Goal: Task Accomplishment & Management: Manage account settings

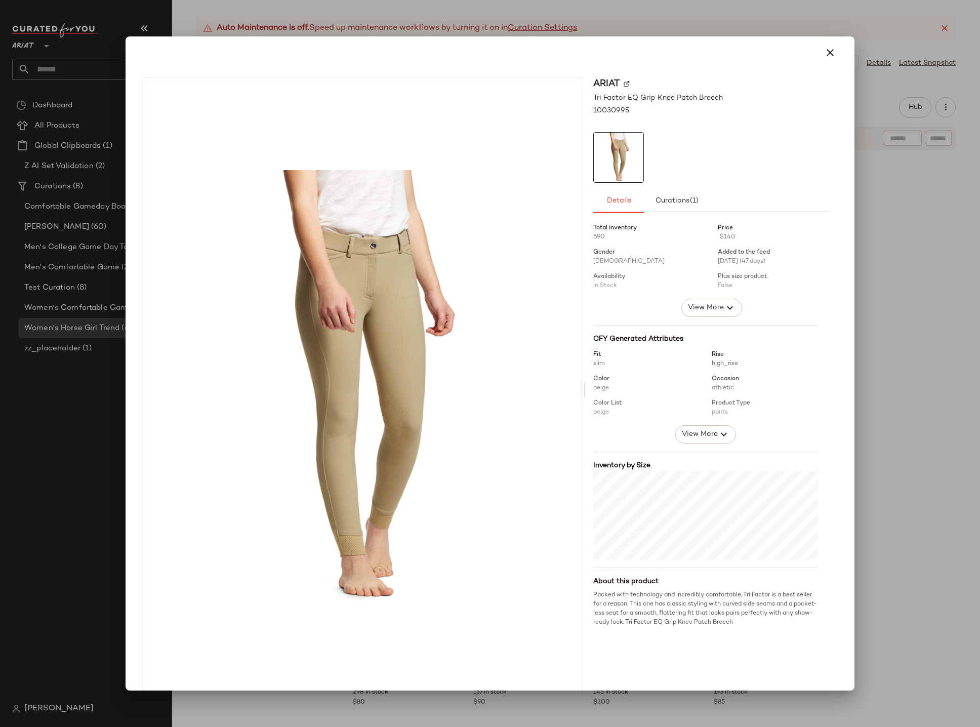
click at [519, 13] on div at bounding box center [490, 363] width 980 height 727
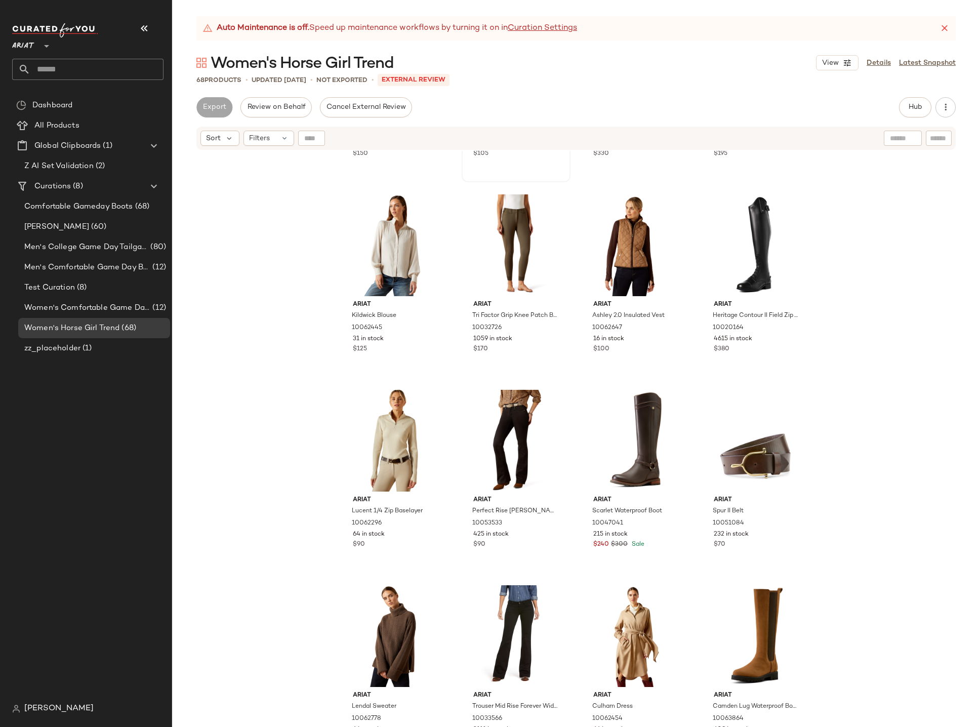
scroll to position [953, 0]
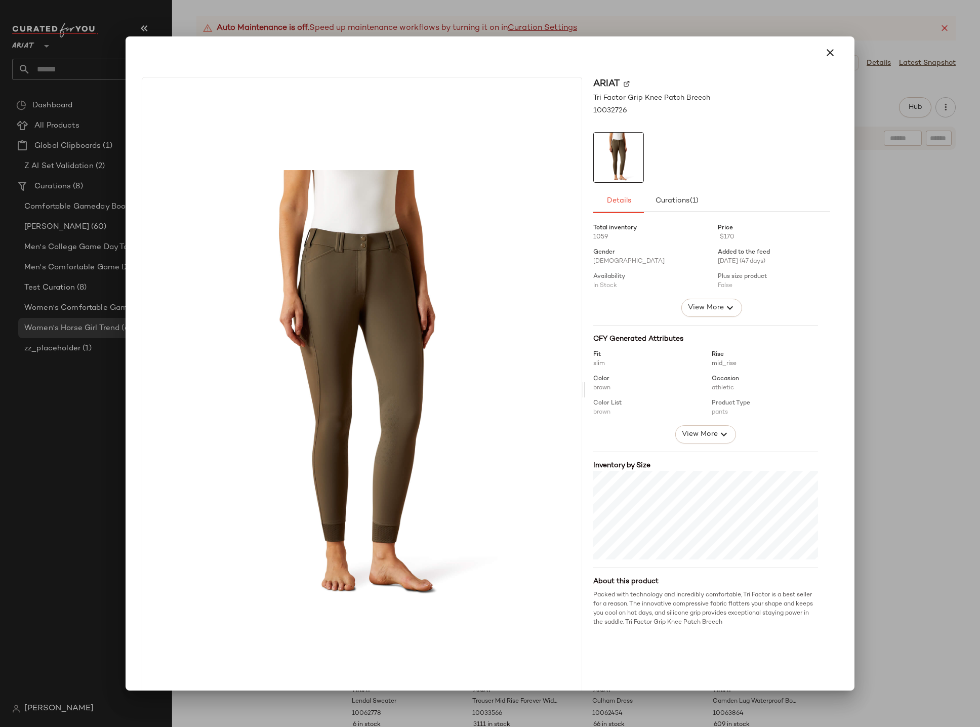
click at [540, 11] on div at bounding box center [490, 363] width 980 height 727
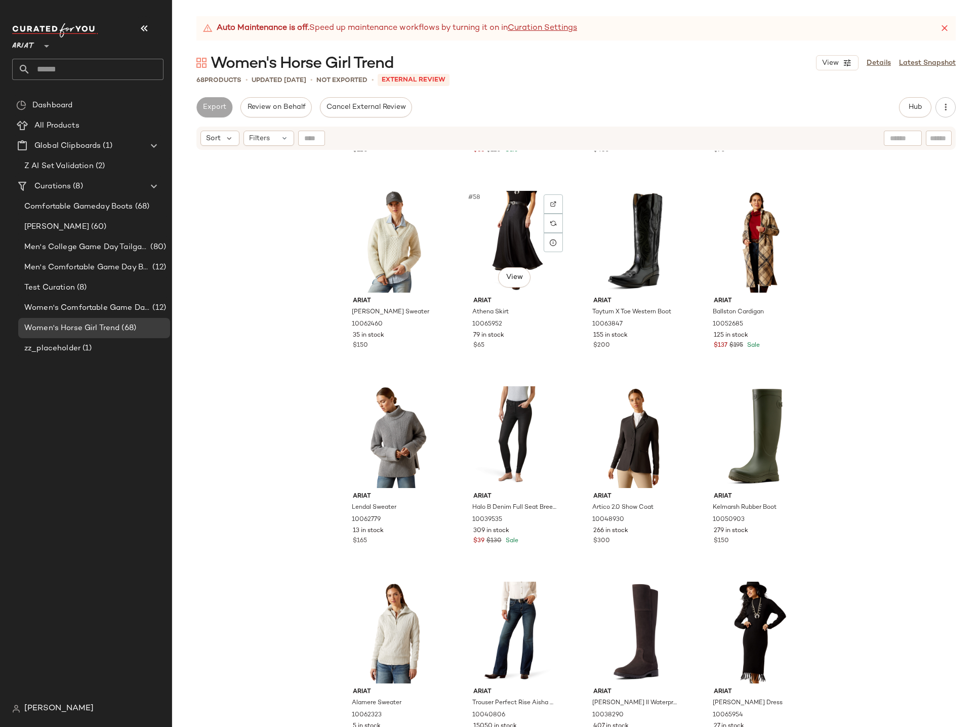
scroll to position [2723, 0]
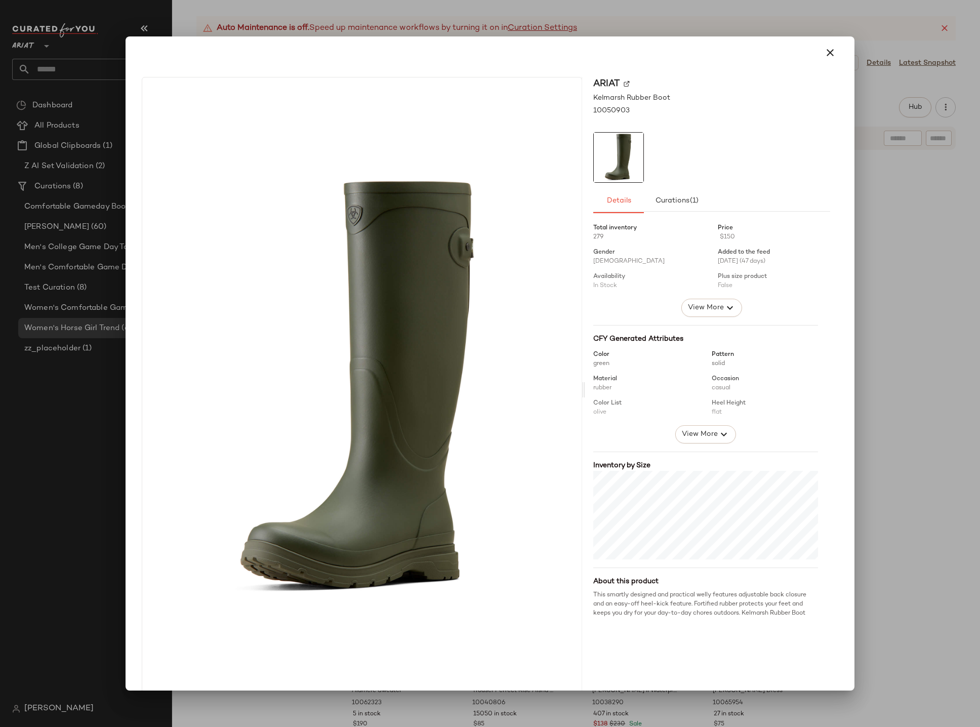
click at [860, 189] on div at bounding box center [490, 363] width 980 height 727
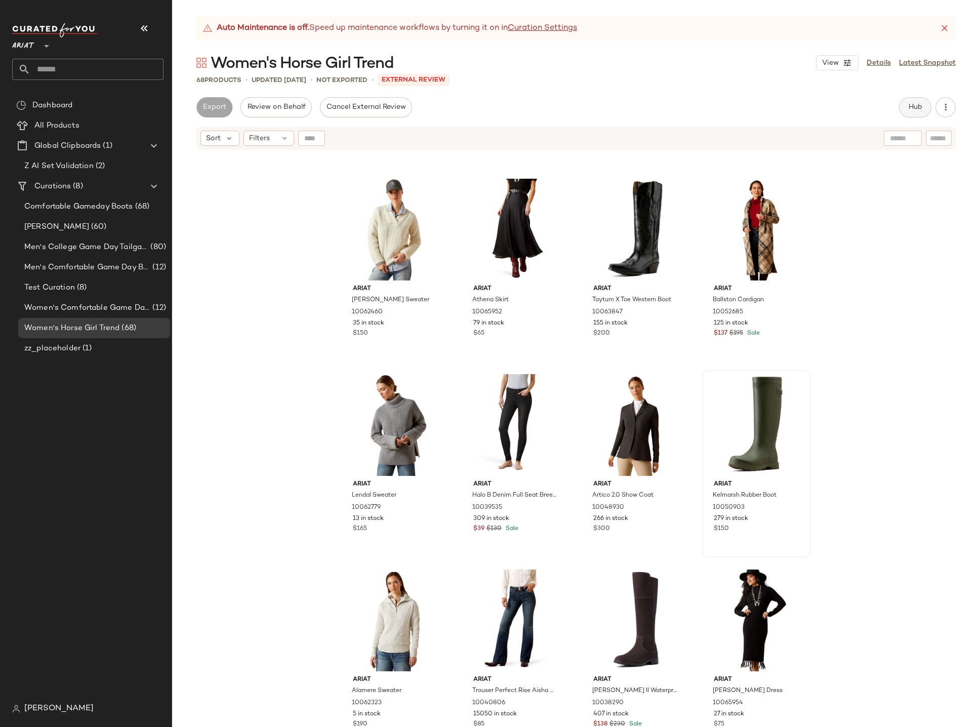
click at [904, 115] on button "Hub" at bounding box center [915, 107] width 32 height 20
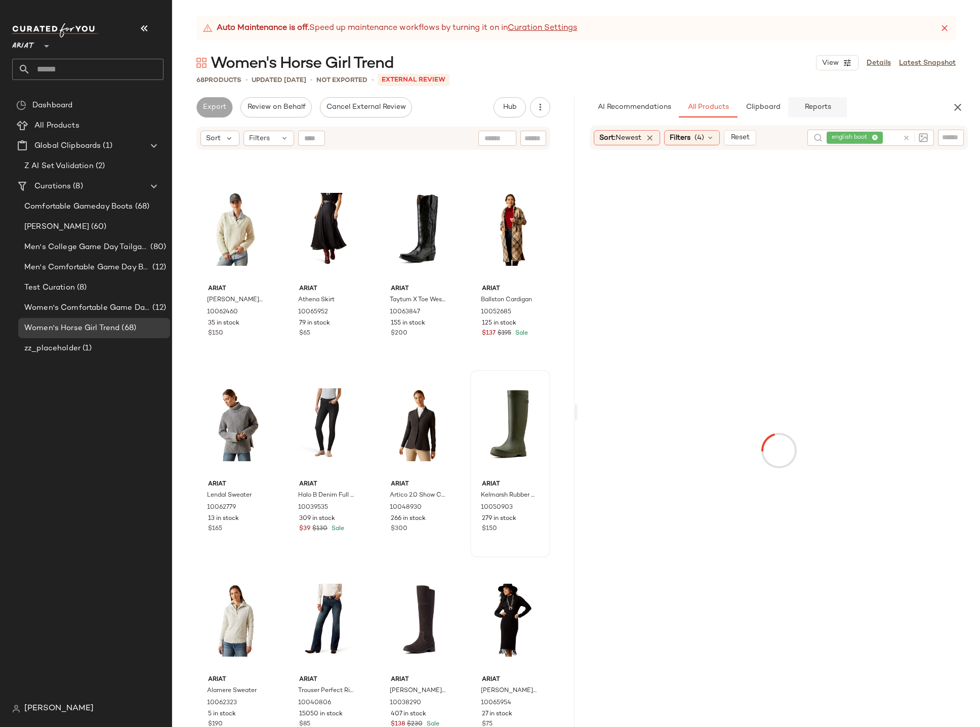
click at [834, 106] on button "Reports" at bounding box center [817, 107] width 59 height 20
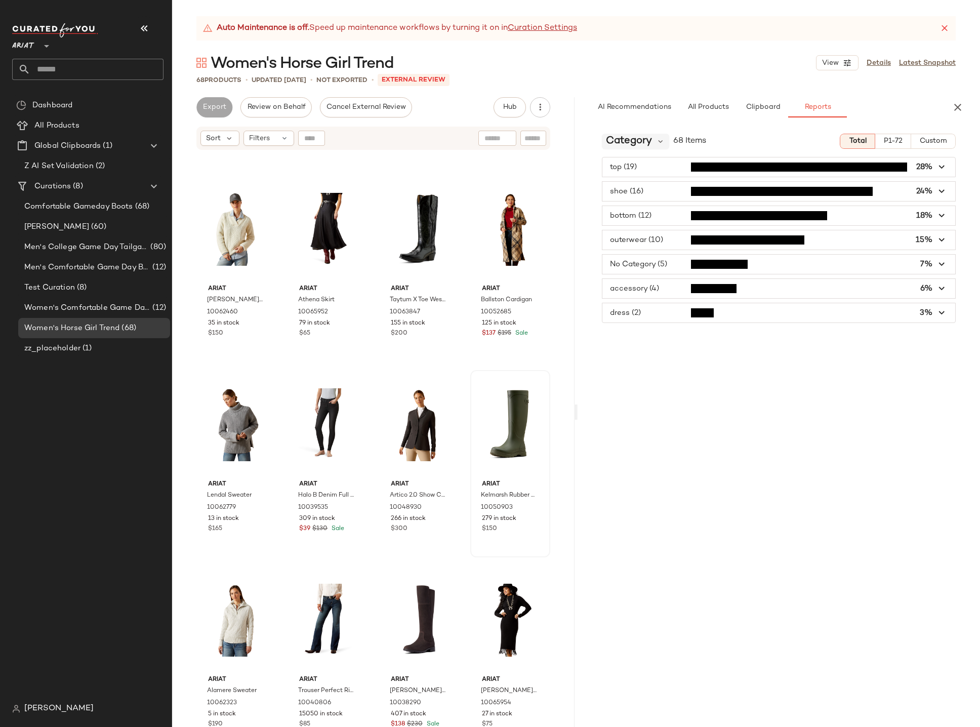
click at [643, 148] on span "Category" at bounding box center [629, 141] width 46 height 15
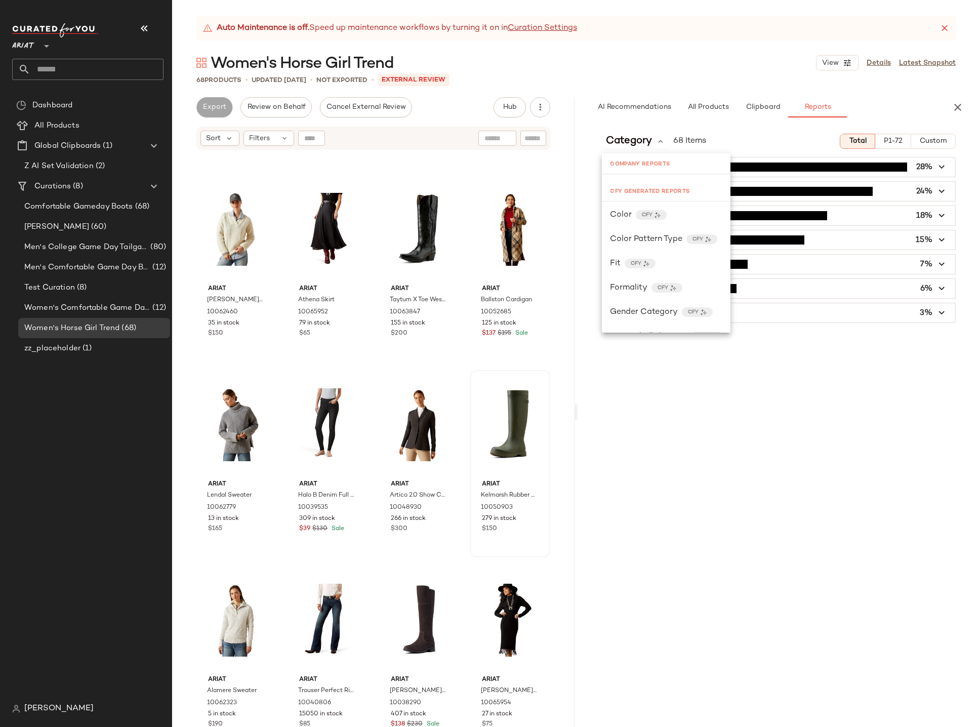
scroll to position [219, 0]
click at [265, 141] on span "Filters" at bounding box center [259, 138] width 21 height 11
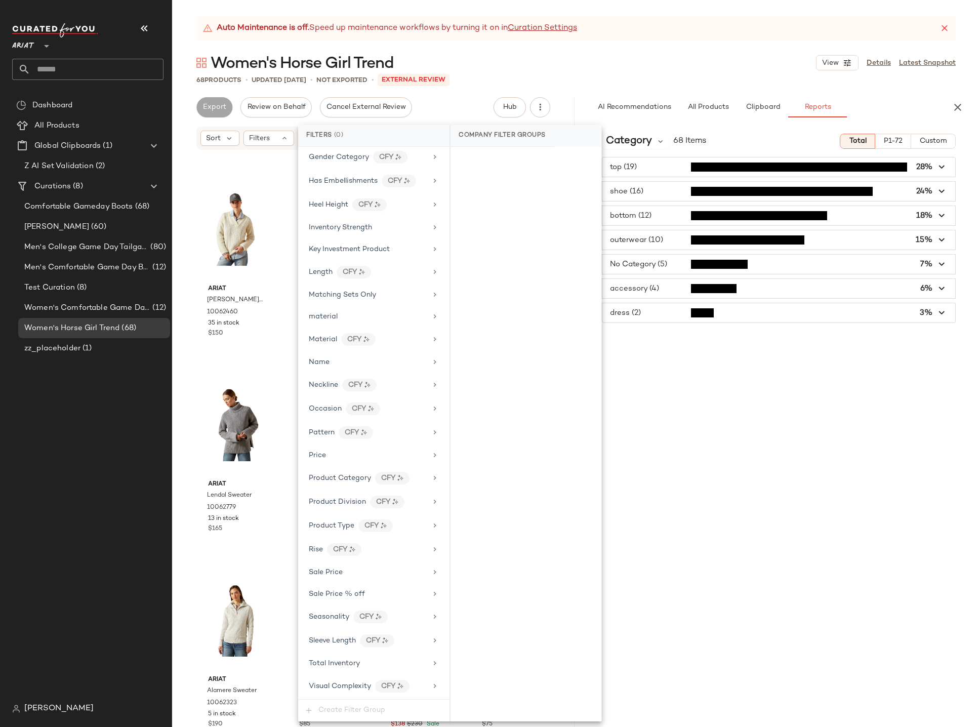
scroll to position [439, 0]
click at [411, 574] on div "Sale Price" at bounding box center [368, 572] width 118 height 11
click at [494, 155] on div "On sale" at bounding box center [526, 160] width 143 height 18
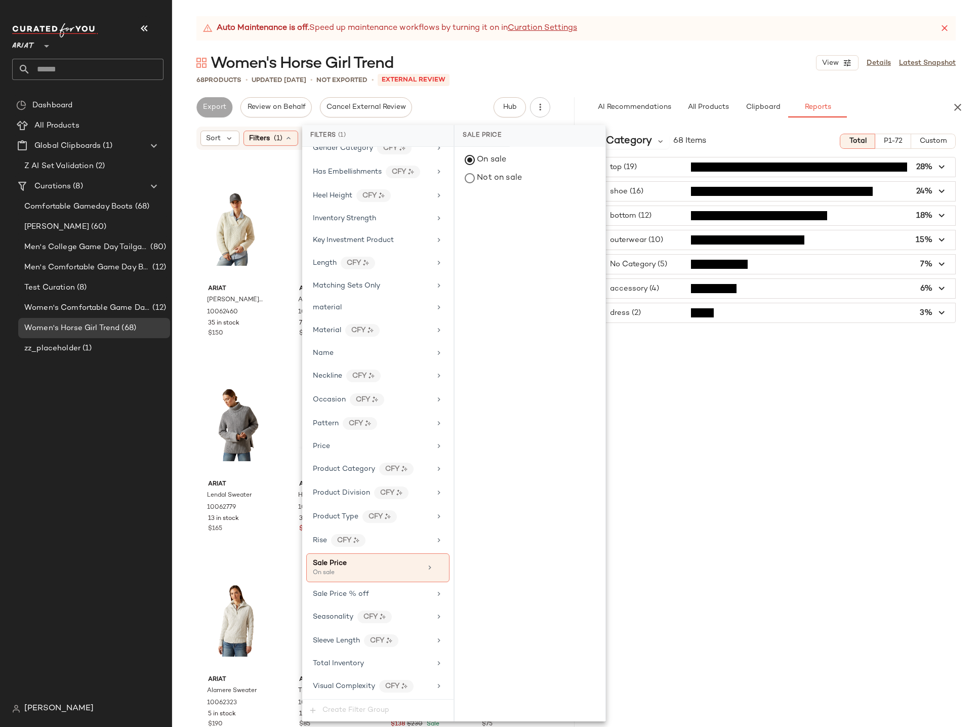
click at [548, 60] on div "Women's Horse Girl Trend View Details Latest Snapshot" at bounding box center [576, 63] width 808 height 20
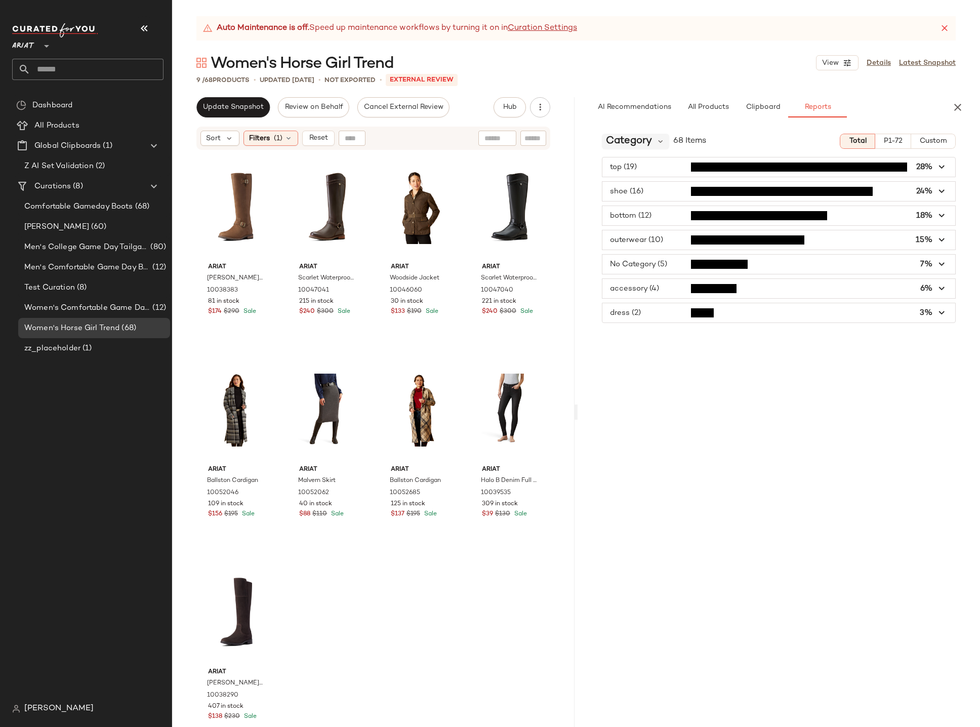
click at [658, 136] on div "Category" at bounding box center [635, 141] width 67 height 15
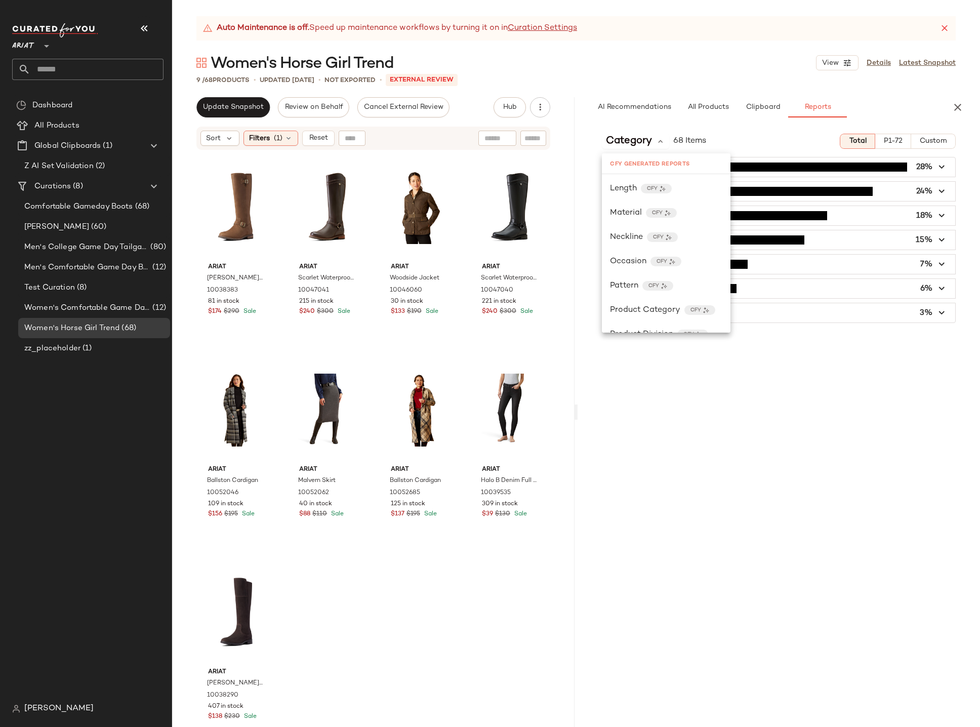
scroll to position [0, 0]
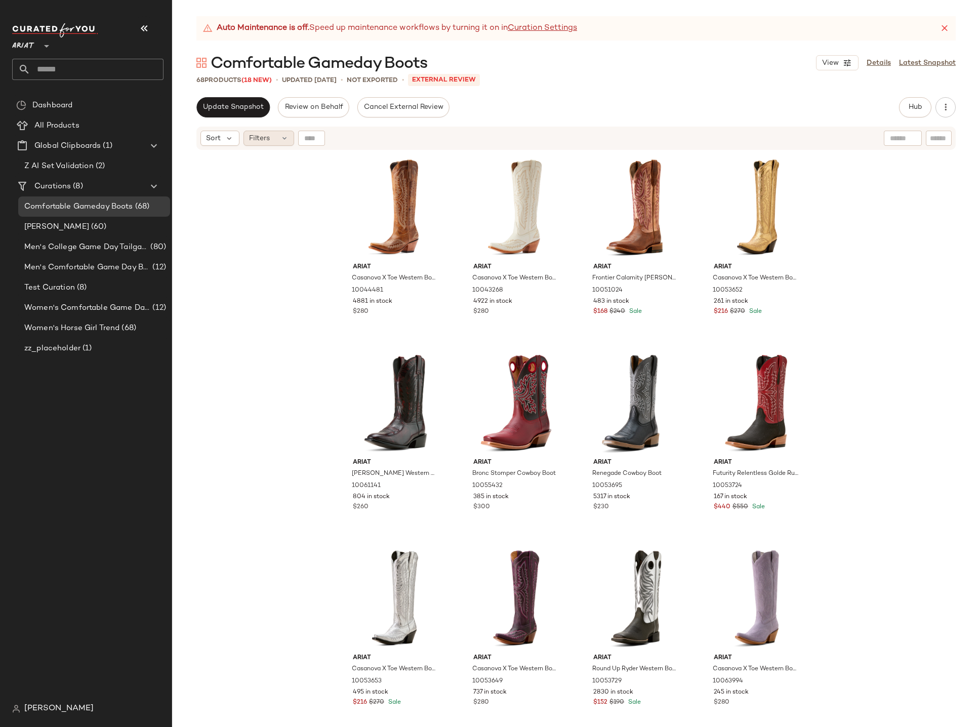
click at [251, 140] on span "Filters" at bounding box center [259, 138] width 21 height 11
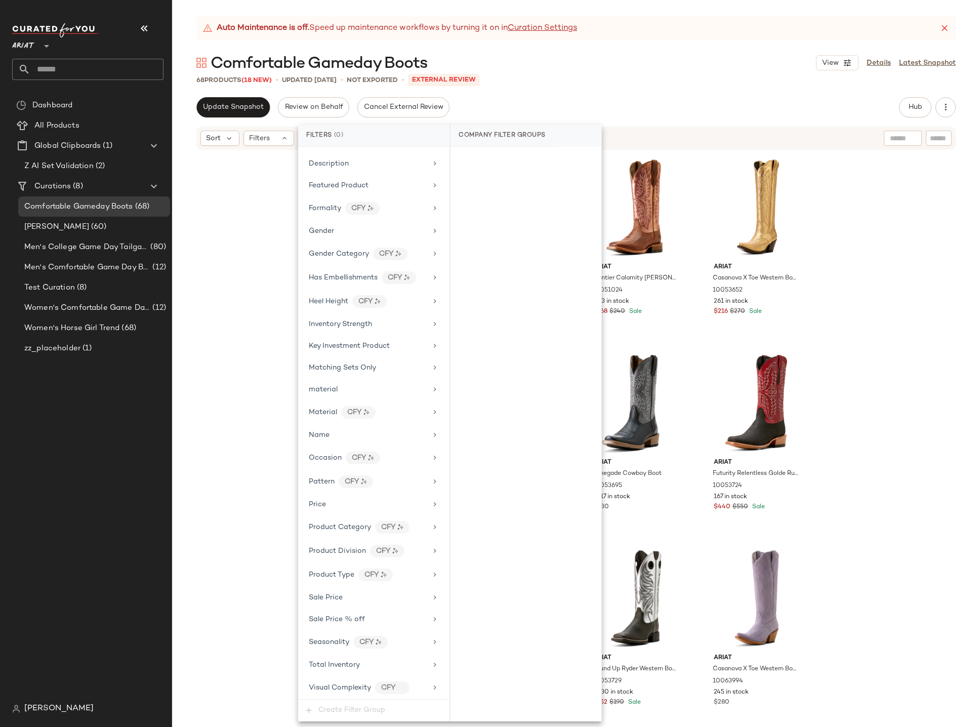
scroll to position [318, 0]
click at [352, 596] on div "Sale Price" at bounding box center [368, 596] width 118 height 11
click at [479, 157] on div "On sale" at bounding box center [526, 160] width 143 height 18
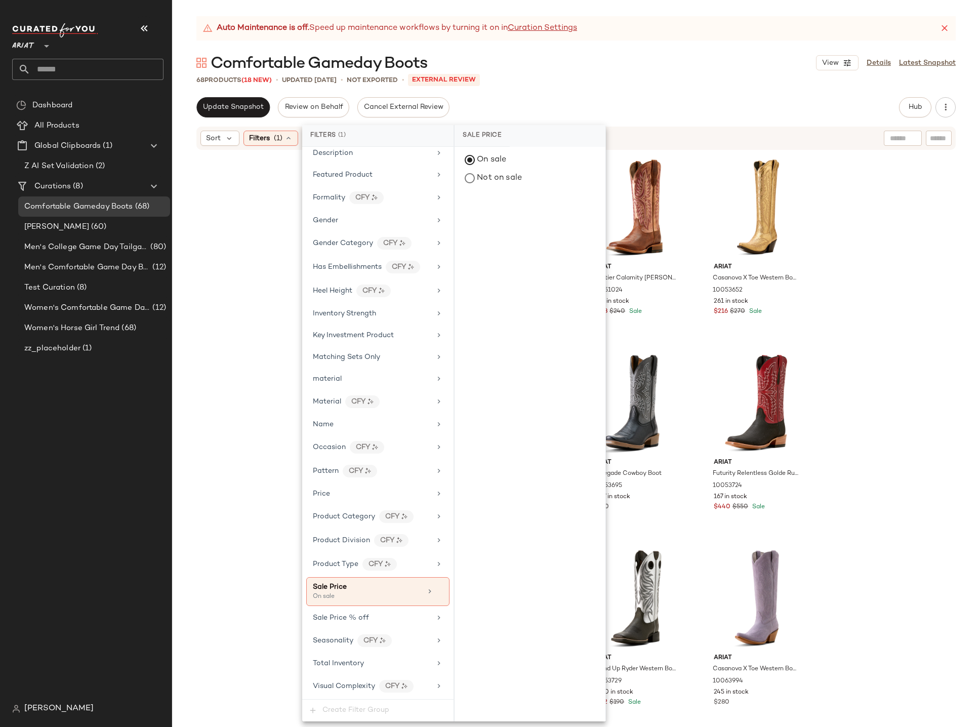
click at [535, 73] on div "Auto Maintenance is off. Speed up maintenance workflows by turning it on in Cur…" at bounding box center [576, 371] width 808 height 711
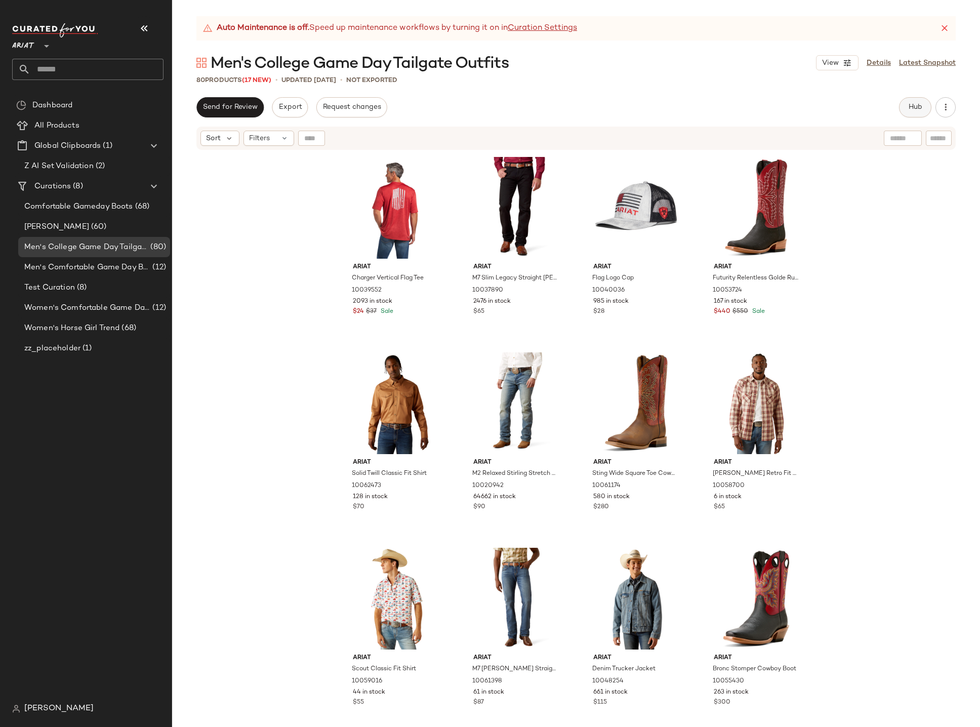
click at [920, 106] on span "Hub" at bounding box center [916, 107] width 14 height 8
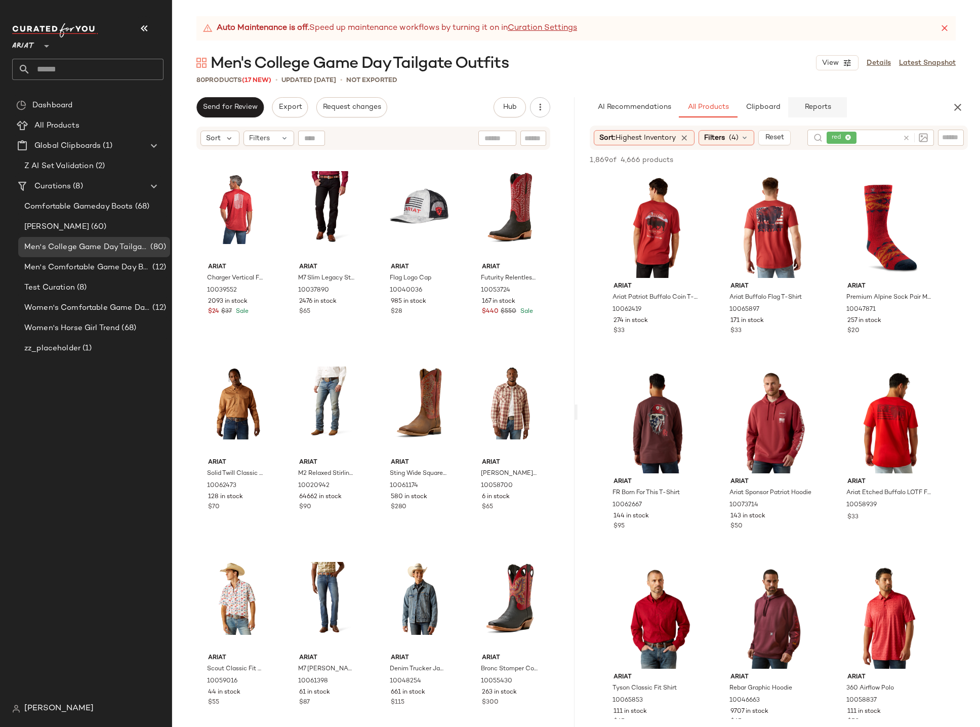
click at [822, 110] on span "Reports" at bounding box center [817, 107] width 27 height 8
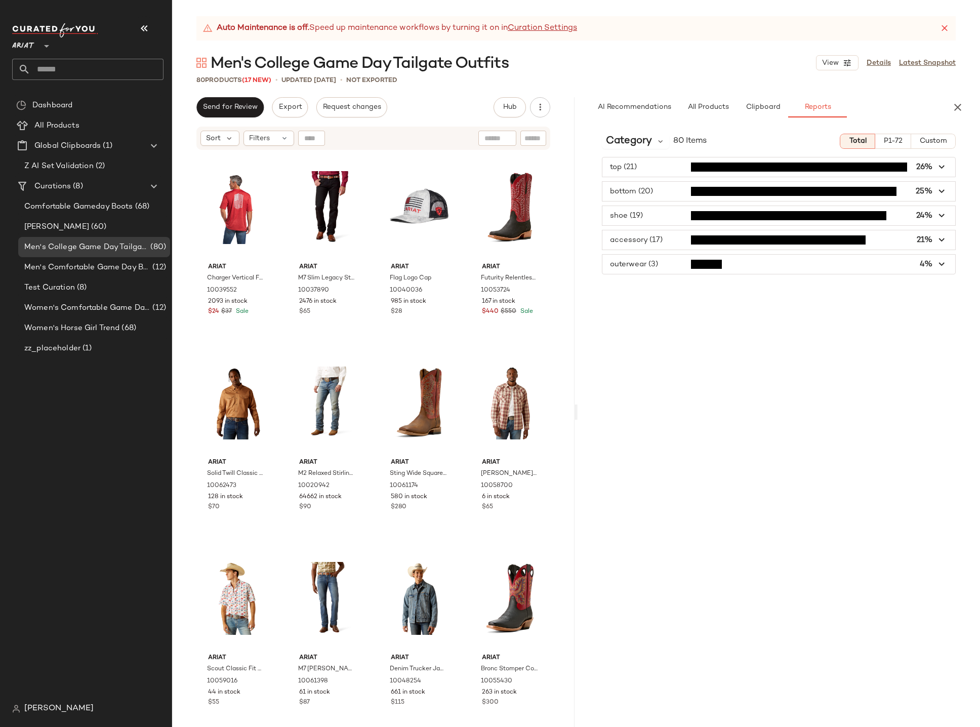
click at [790, 174] on span "button" at bounding box center [779, 166] width 353 height 19
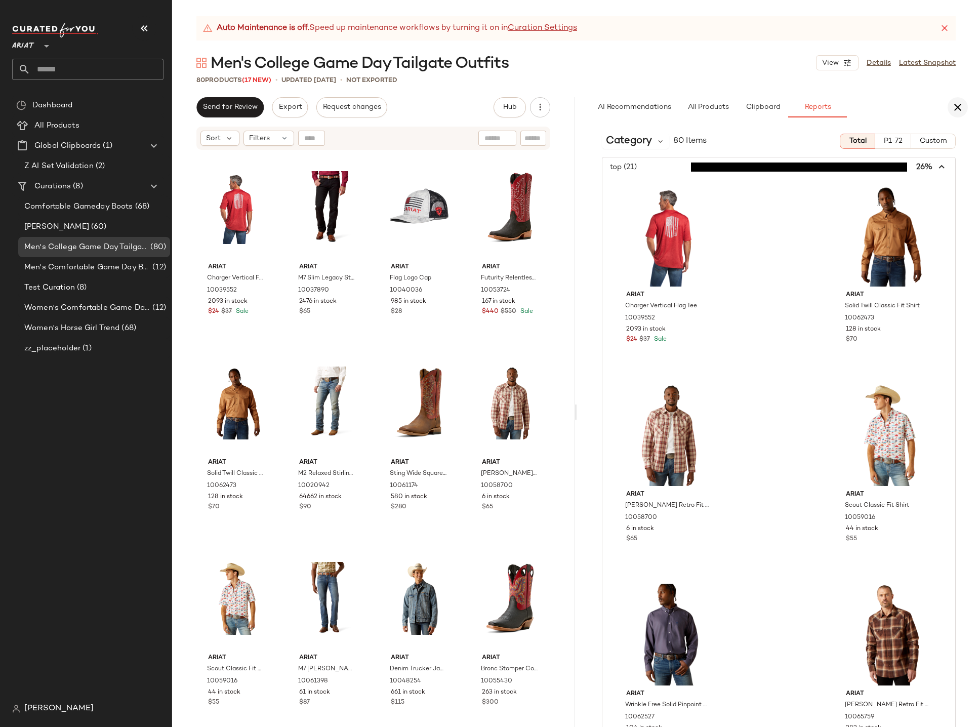
click at [956, 99] on button "button" at bounding box center [958, 107] width 20 height 20
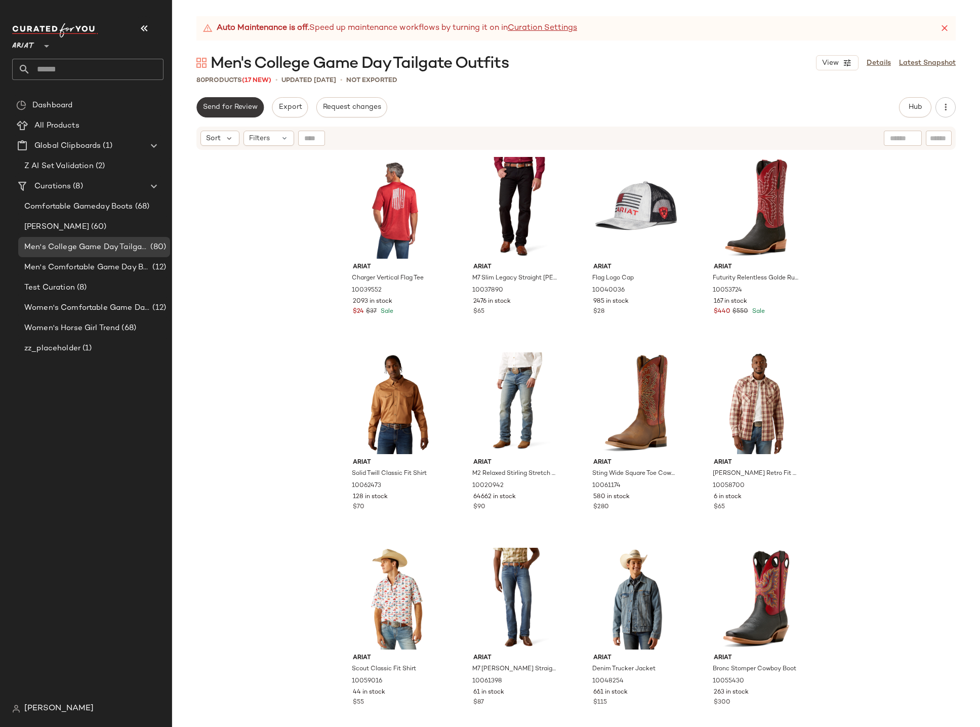
click at [232, 111] on button "Send for Review" at bounding box center [229, 107] width 67 height 20
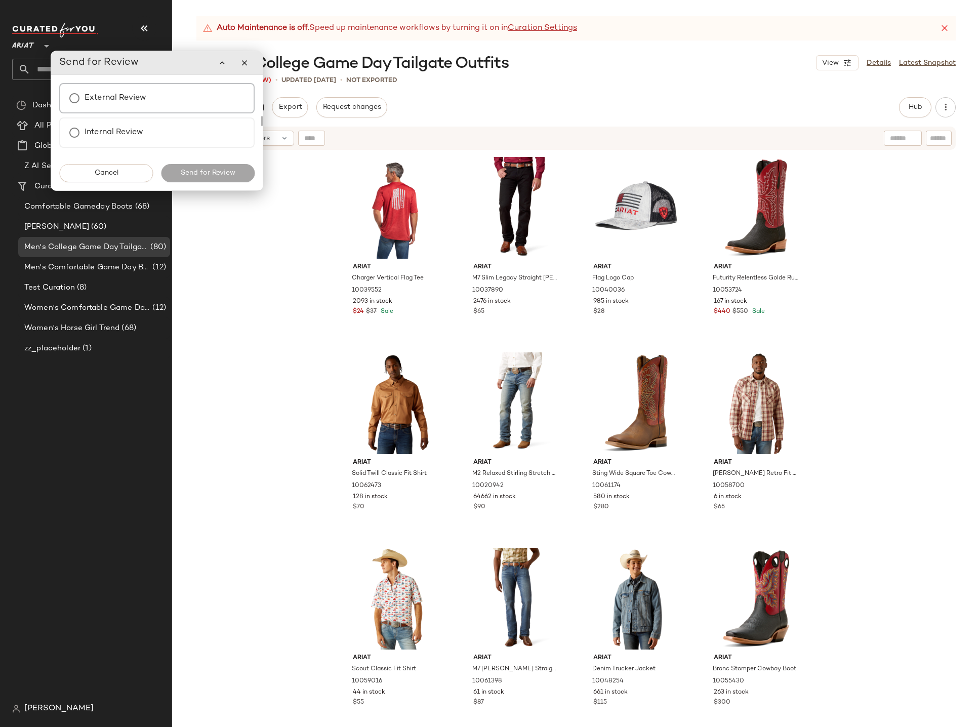
click at [166, 105] on div "External Review" at bounding box center [156, 98] width 195 height 30
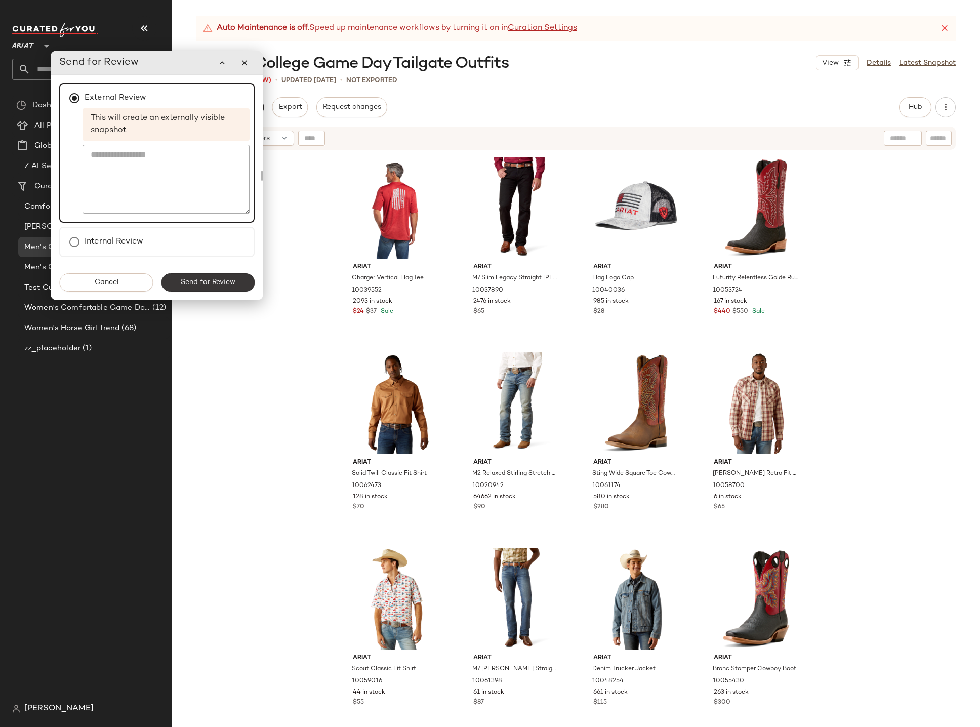
click at [214, 286] on button "Send for Review" at bounding box center [208, 282] width 94 height 18
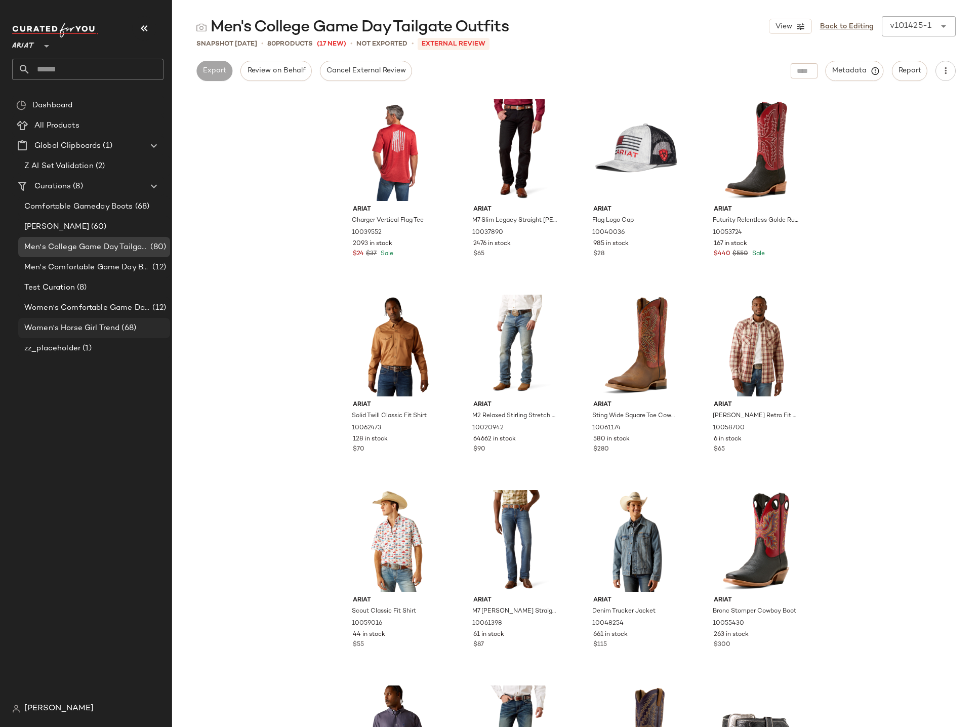
click at [145, 324] on div "Women's Horse Girl Trend (68)" at bounding box center [93, 329] width 145 height 12
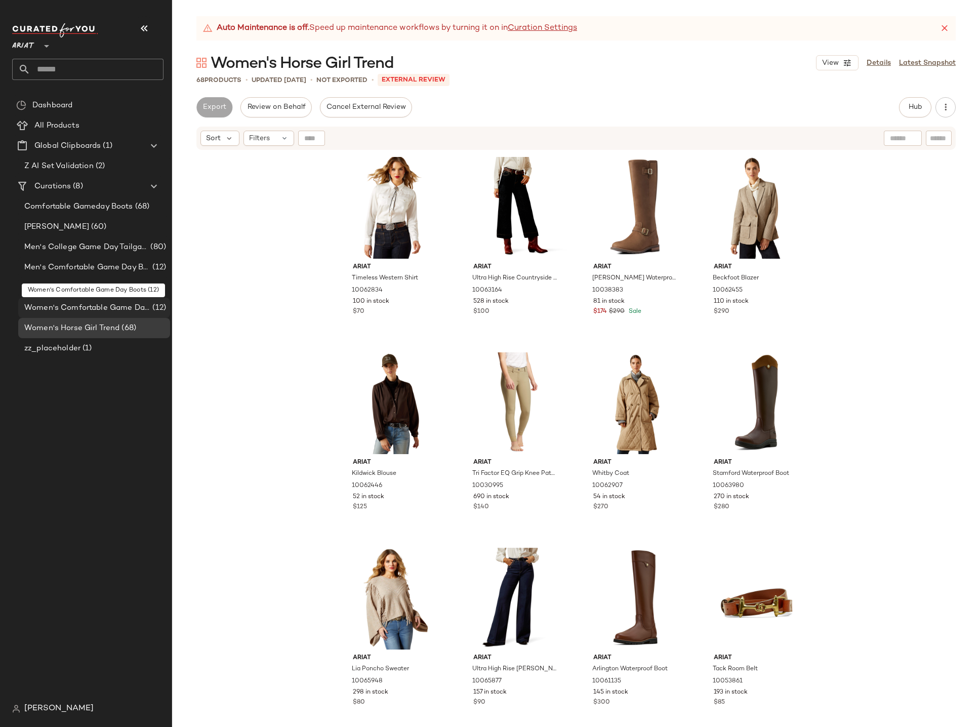
click at [107, 308] on span "Women's Comfortable Game Day Boots" at bounding box center [87, 308] width 126 height 12
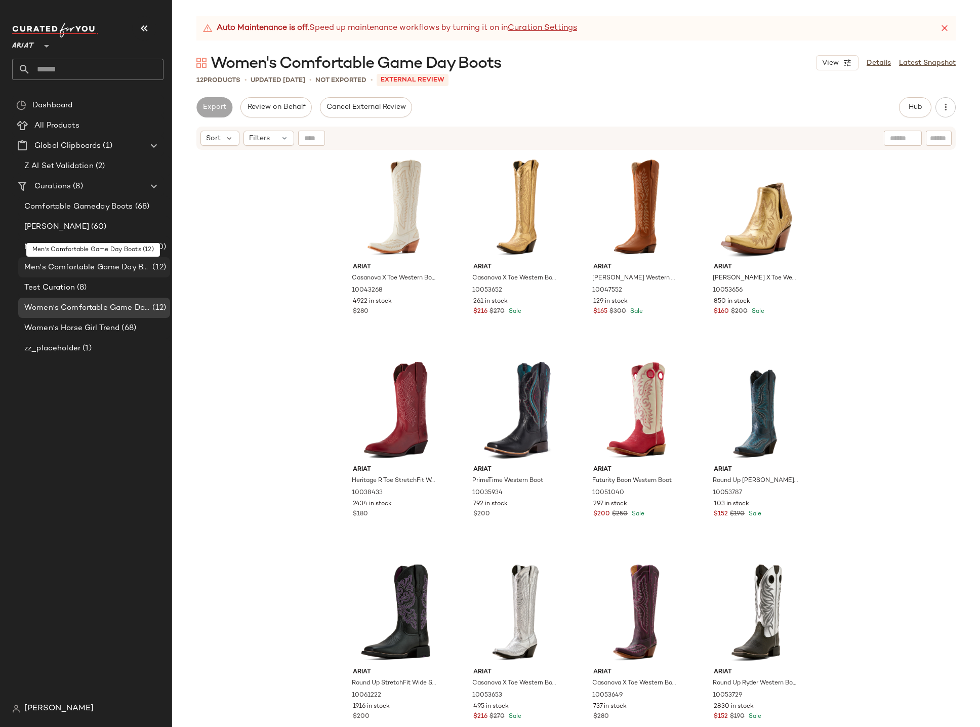
click at [111, 268] on span "Men's Comfortable Game Day Boots" at bounding box center [87, 268] width 126 height 12
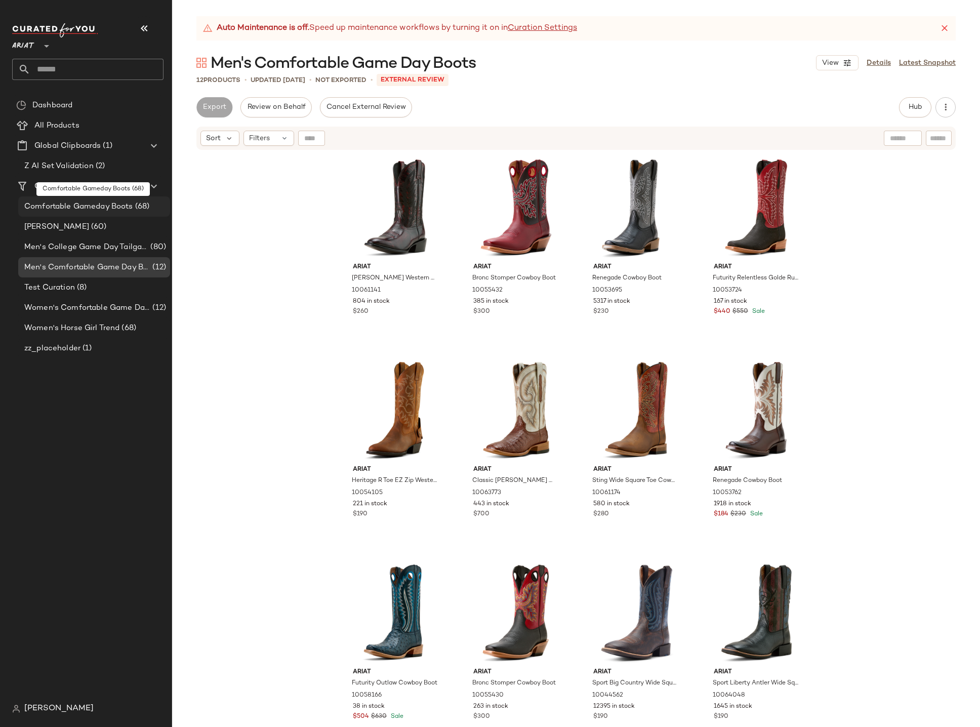
click at [121, 207] on span "Comfortable Gameday Boots" at bounding box center [78, 207] width 109 height 12
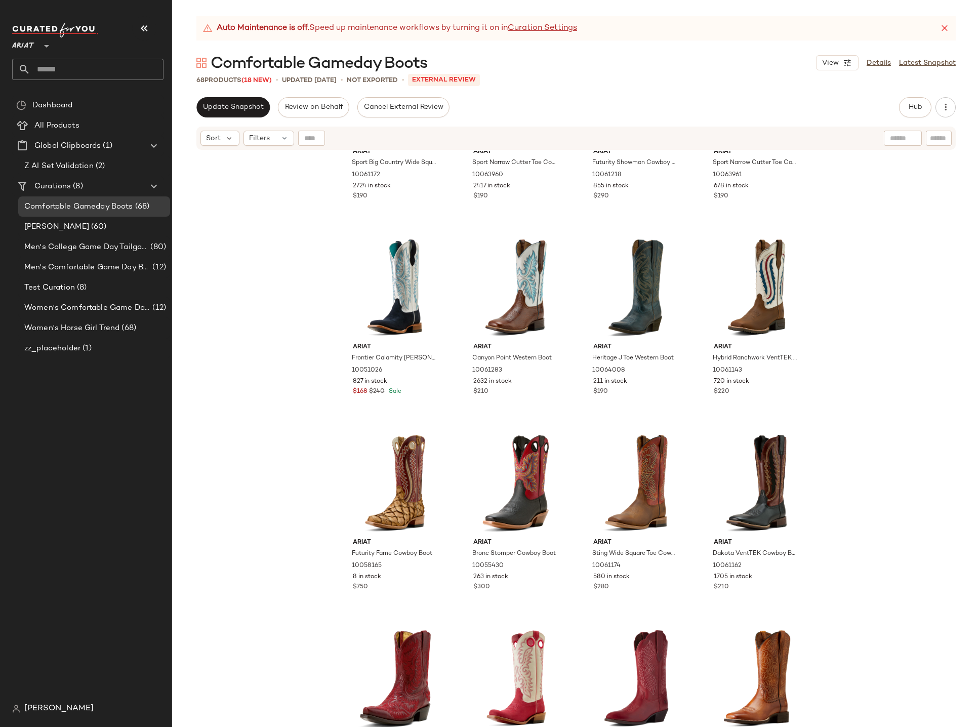
scroll to position [730, 0]
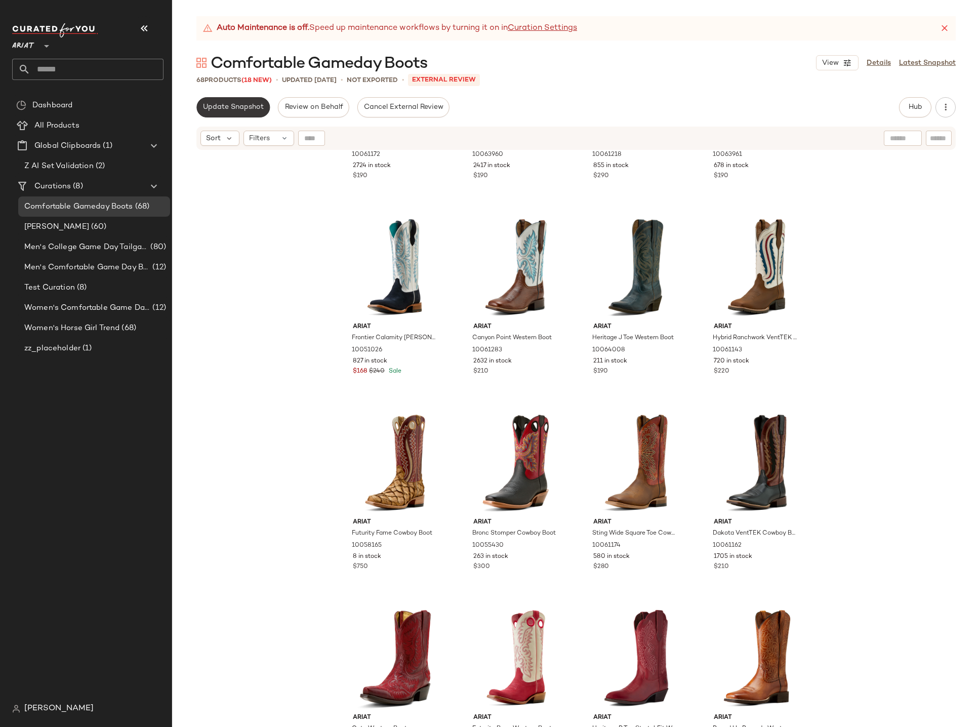
click at [243, 109] on span "Update Snapshot" at bounding box center [233, 107] width 61 height 8
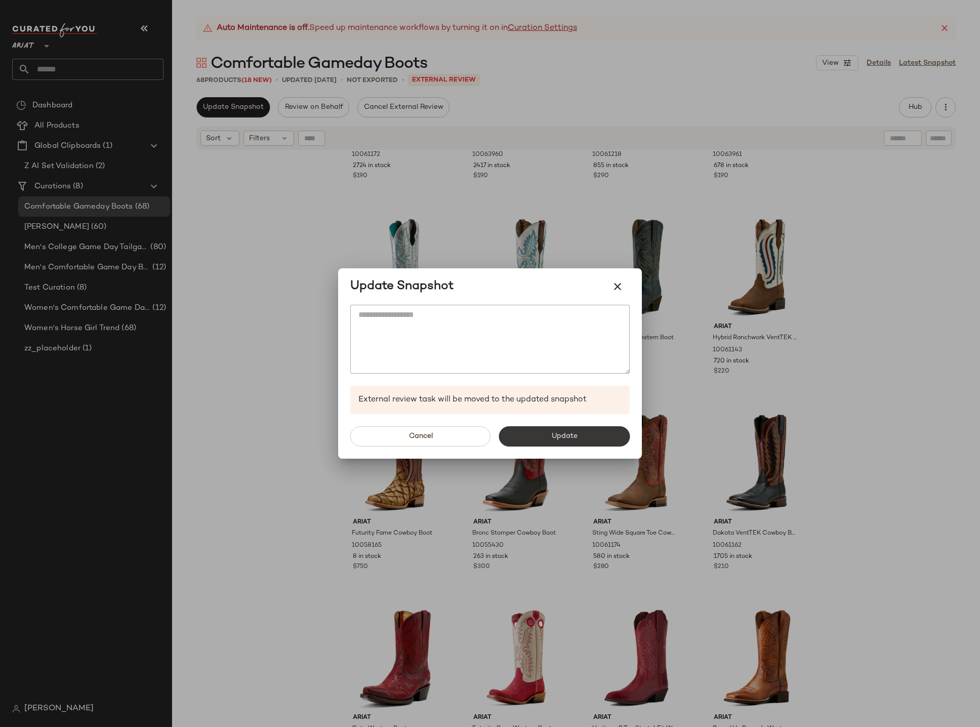
click at [544, 431] on button "Update" at bounding box center [564, 436] width 131 height 20
